Goal: Task Accomplishment & Management: Complete application form

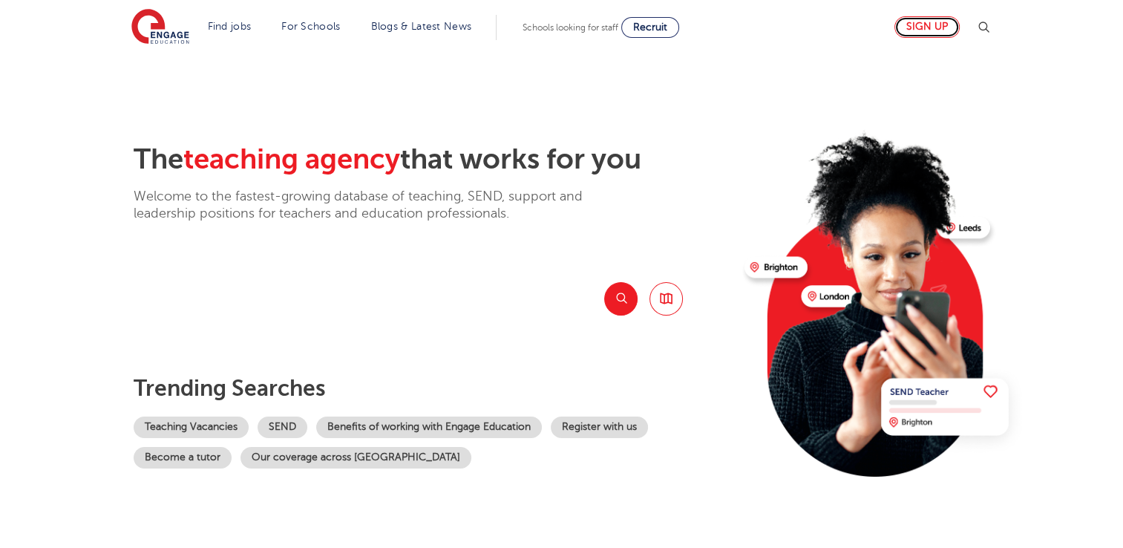
click at [944, 25] on link "Sign up" at bounding box center [926, 27] width 65 height 22
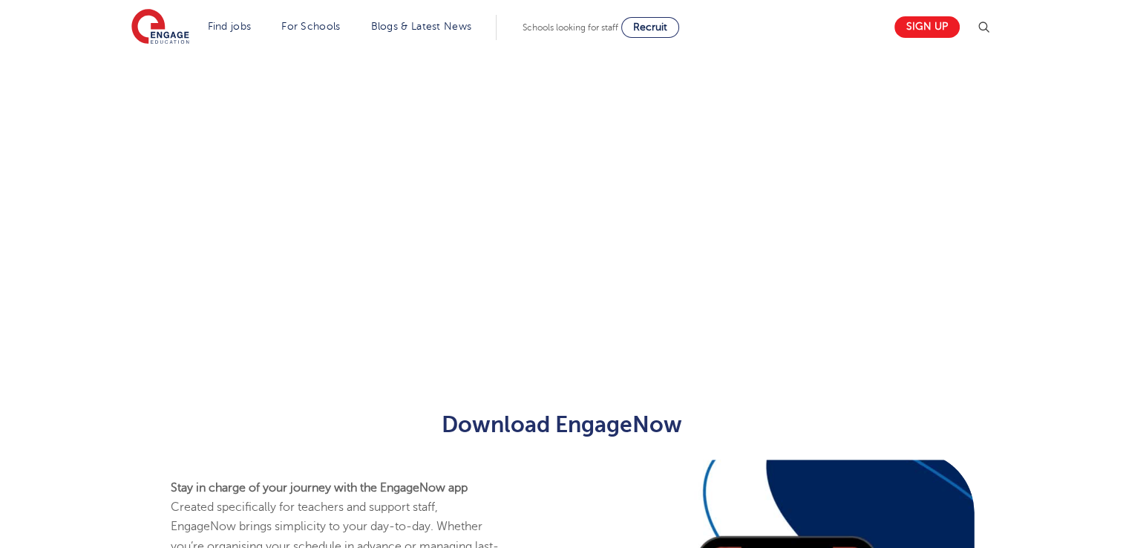
scroll to position [937, 0]
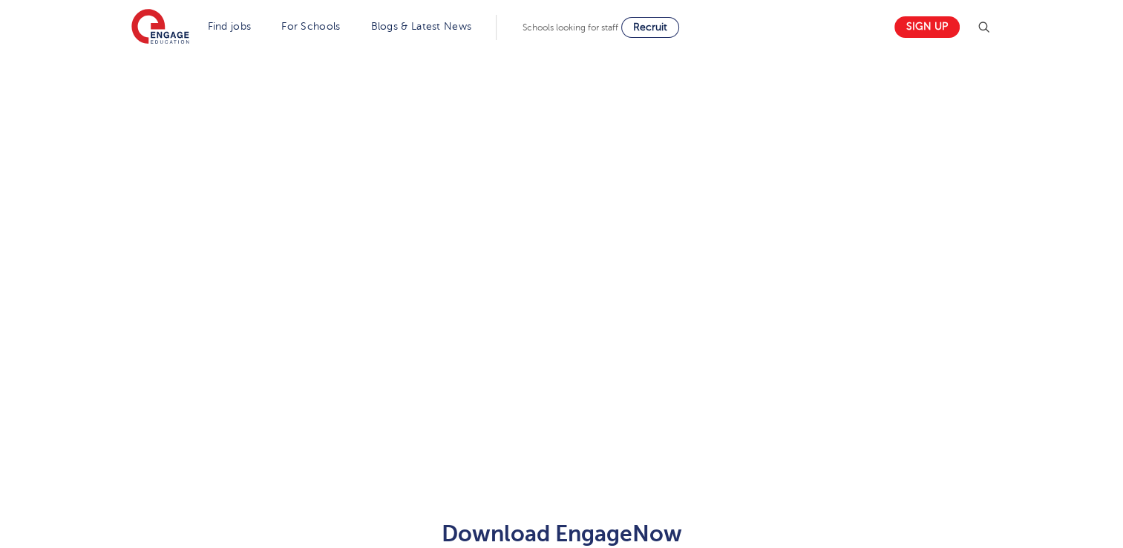
click at [762, 145] on div "Let us know more about you!" at bounding box center [561, 9] width 900 height 876
